Goal: Task Accomplishment & Management: Manage account settings

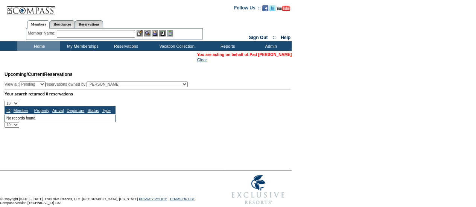
click at [269, 55] on link "Pad [PERSON_NAME]" at bounding box center [271, 54] width 42 height 5
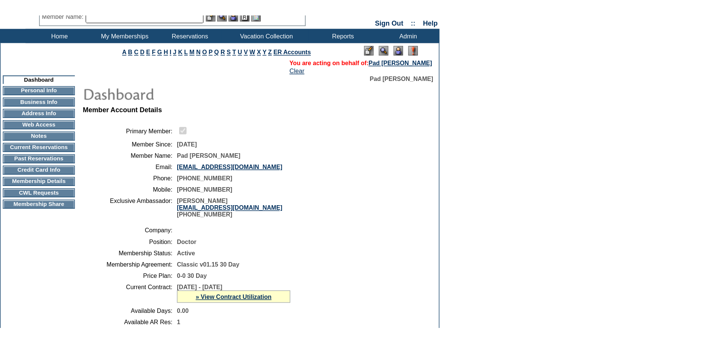
scroll to position [113, 0]
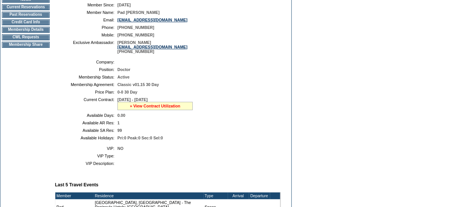
click at [157, 108] on link "» View Contract Utilization" at bounding box center [155, 106] width 50 height 5
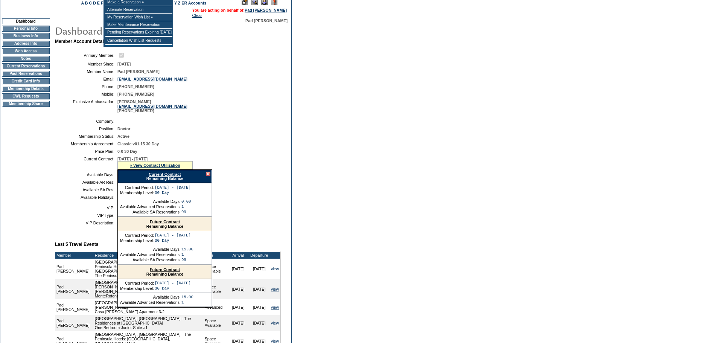
scroll to position [0, 0]
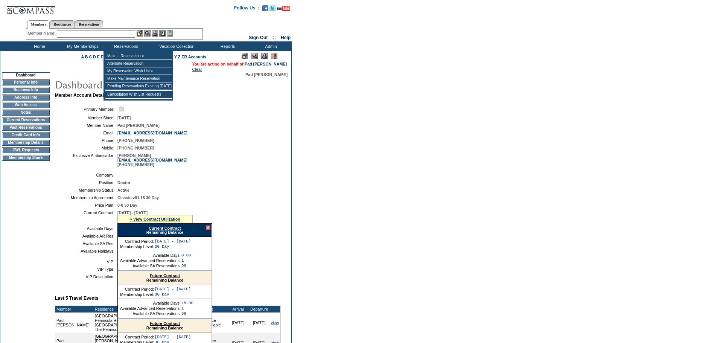
click at [127, 35] on input "text" at bounding box center [96, 34] width 78 height 8
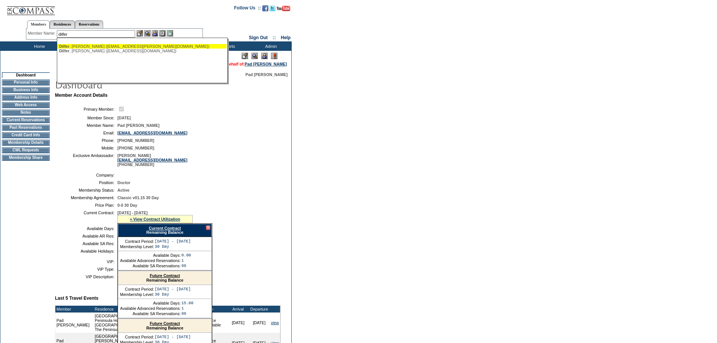
type input "dilfer"
click at [81, 47] on div "Dilfer , Andrew (dilfer.andrew@gmail.com)" at bounding box center [142, 46] width 166 height 5
type input "Dilfer, Andrew (dilfer.andrew@gmail.com)"
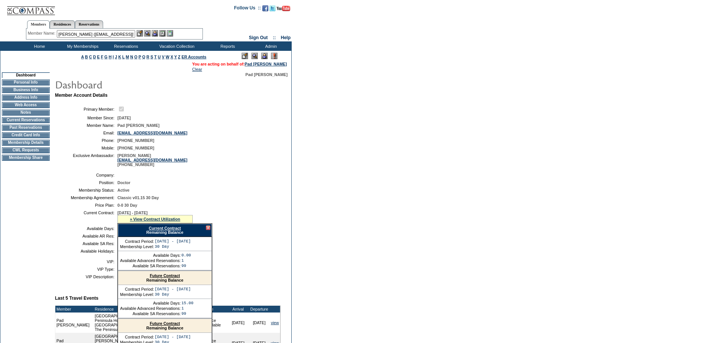
click at [155, 33] on img at bounding box center [155, 33] width 6 height 6
click at [149, 33] on img at bounding box center [147, 33] width 6 height 6
